Goal: Task Accomplishment & Management: Manage account settings

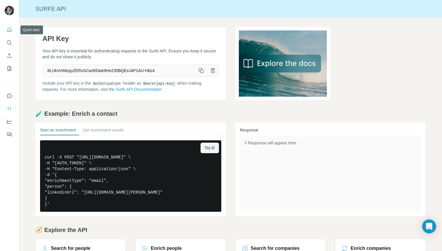
click at [11, 30] on icon "Quick start" at bounding box center [9, 30] width 6 height 6
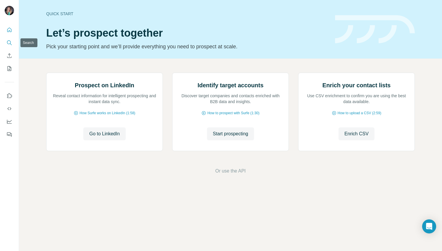
click at [11, 41] on icon "Search" at bounding box center [9, 43] width 6 height 6
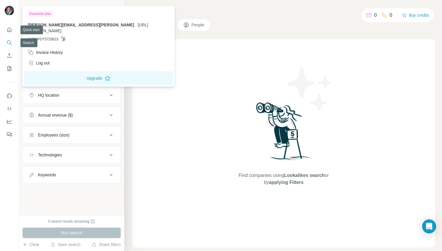
click at [9, 6] on img at bounding box center [9, 10] width 9 height 9
click at [50, 27] on span "[PERSON_NAME][EMAIL_ADDRESS][PERSON_NAME]" at bounding box center [81, 25] width 106 height 5
click at [8, 10] on img at bounding box center [9, 10] width 9 height 9
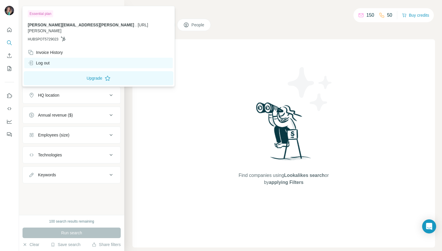
click at [46, 60] on div "Log out" at bounding box center [39, 63] width 22 height 6
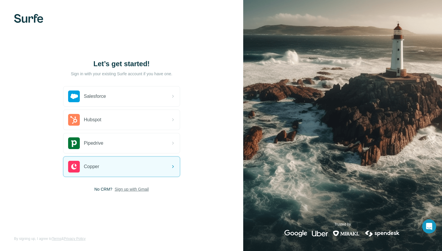
click at [133, 189] on span "Sign up with Gmail" at bounding box center [132, 189] width 34 height 6
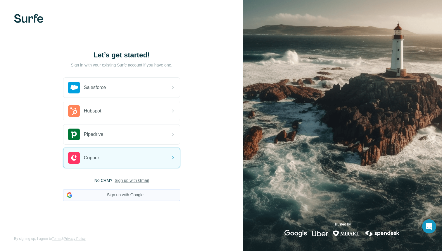
click at [117, 194] on button "Sign up with Google" at bounding box center [121, 195] width 117 height 12
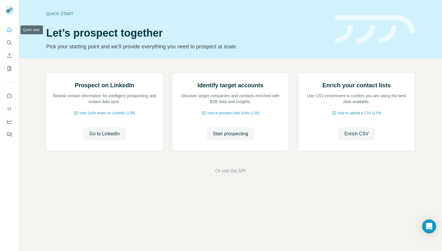
click at [11, 32] on icon "Quick start" at bounding box center [9, 29] width 4 height 4
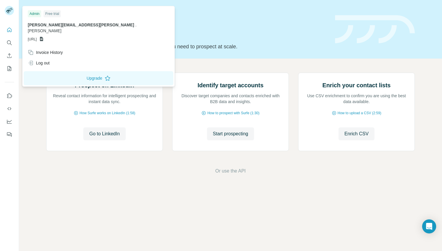
click at [61, 27] on p "[PERSON_NAME][EMAIL_ADDRESS][PERSON_NAME] . [PERSON_NAME]" at bounding box center [99, 28] width 142 height 12
click at [53, 13] on div "Free trial" at bounding box center [52, 13] width 17 height 7
click at [33, 13] on div "Admin" at bounding box center [34, 13] width 13 height 7
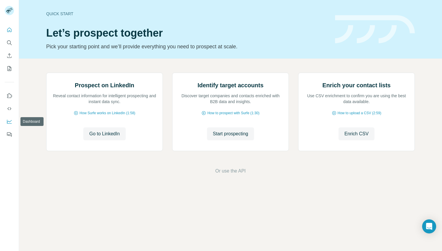
click at [9, 119] on icon "Dashboard" at bounding box center [9, 121] width 6 height 6
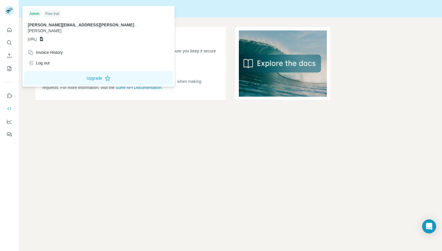
click at [48, 23] on span "[PERSON_NAME][EMAIL_ADDRESS][PERSON_NAME]" at bounding box center [81, 25] width 106 height 5
click at [43, 37] on icon at bounding box center [41, 39] width 3 height 4
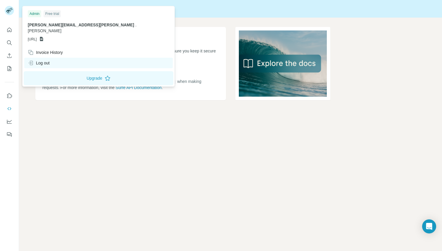
click at [47, 60] on div "Log out" at bounding box center [39, 63] width 22 height 6
